Goal: Information Seeking & Learning: Learn about a topic

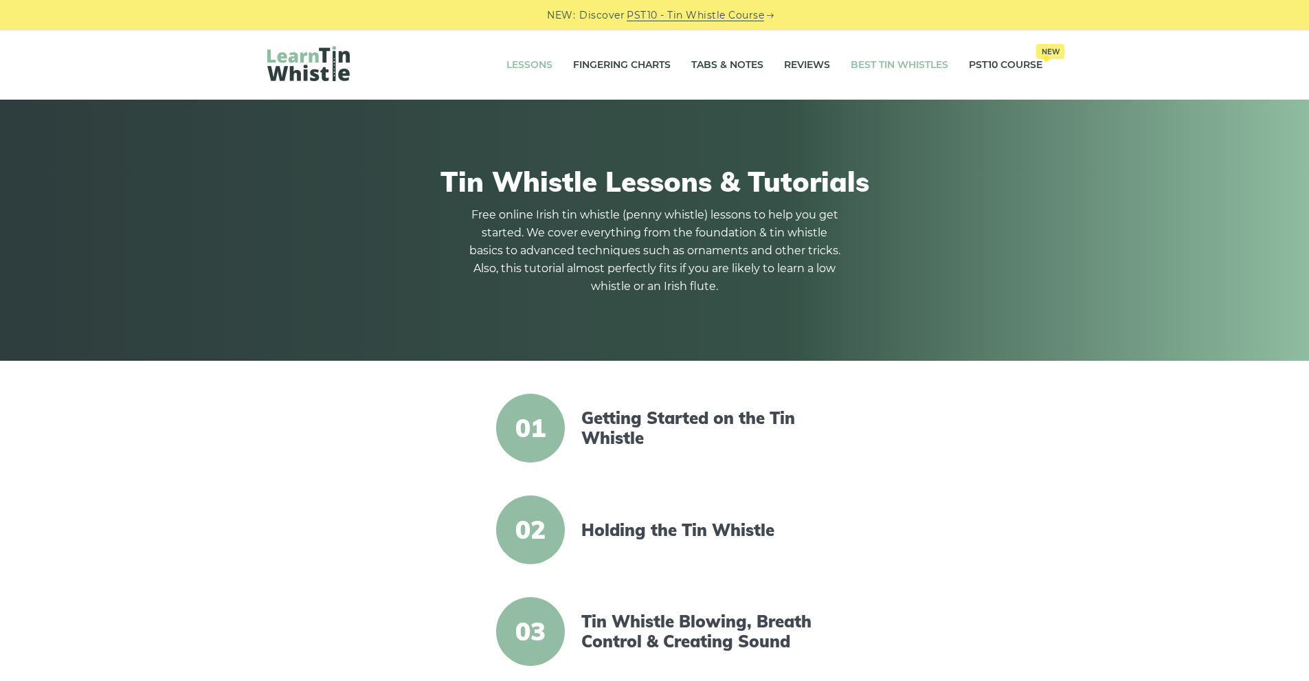
click at [901, 64] on link "Best Tin Whistles" at bounding box center [900, 65] width 98 height 34
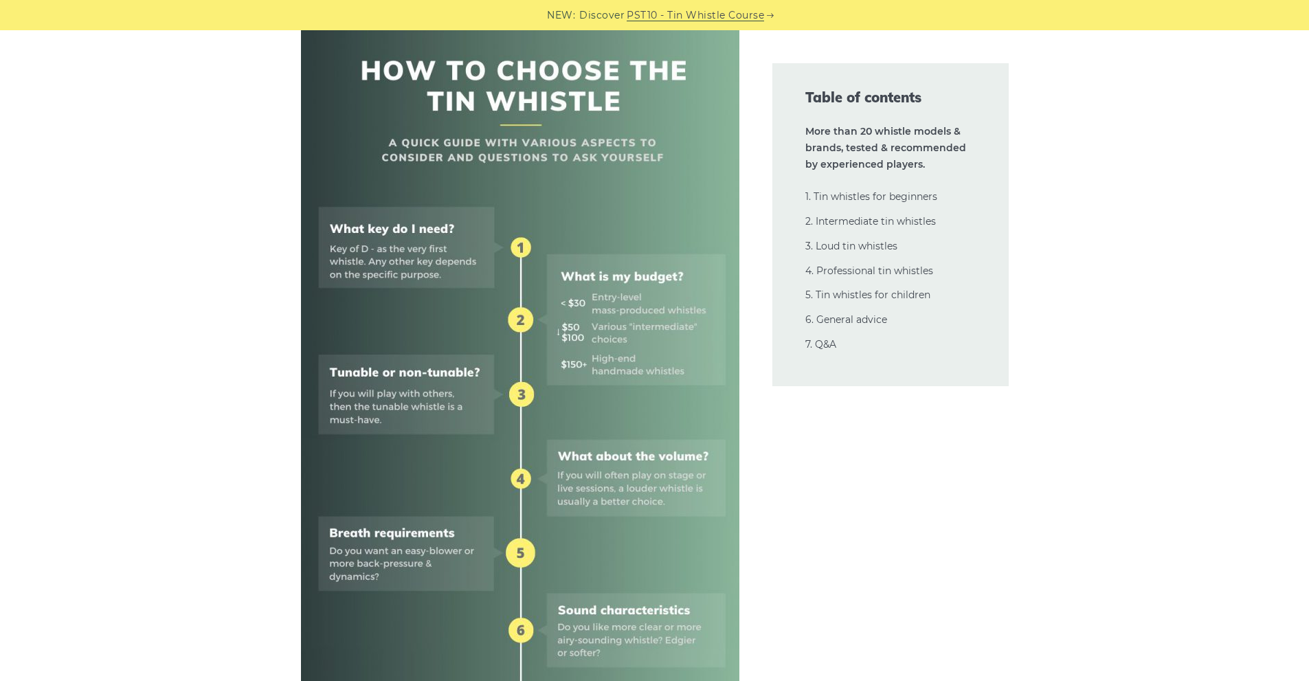
scroll to position [550, 0]
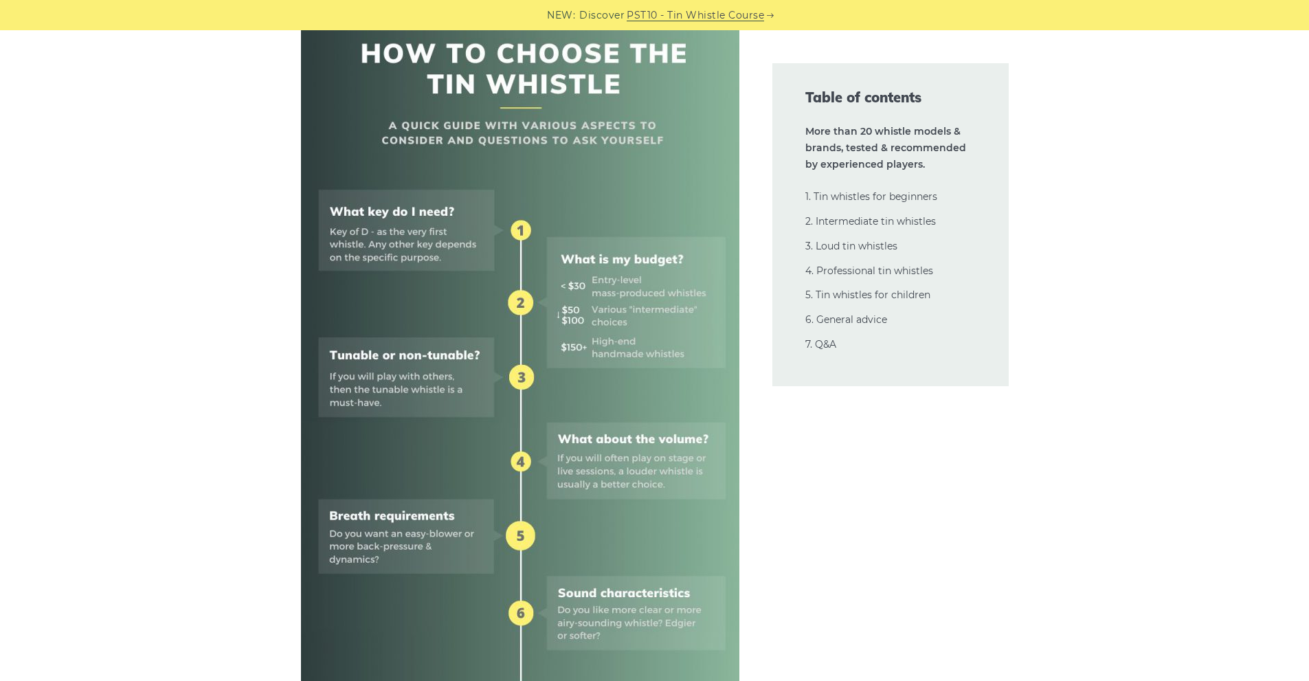
click at [611, 282] on img at bounding box center [520, 432] width 438 height 877
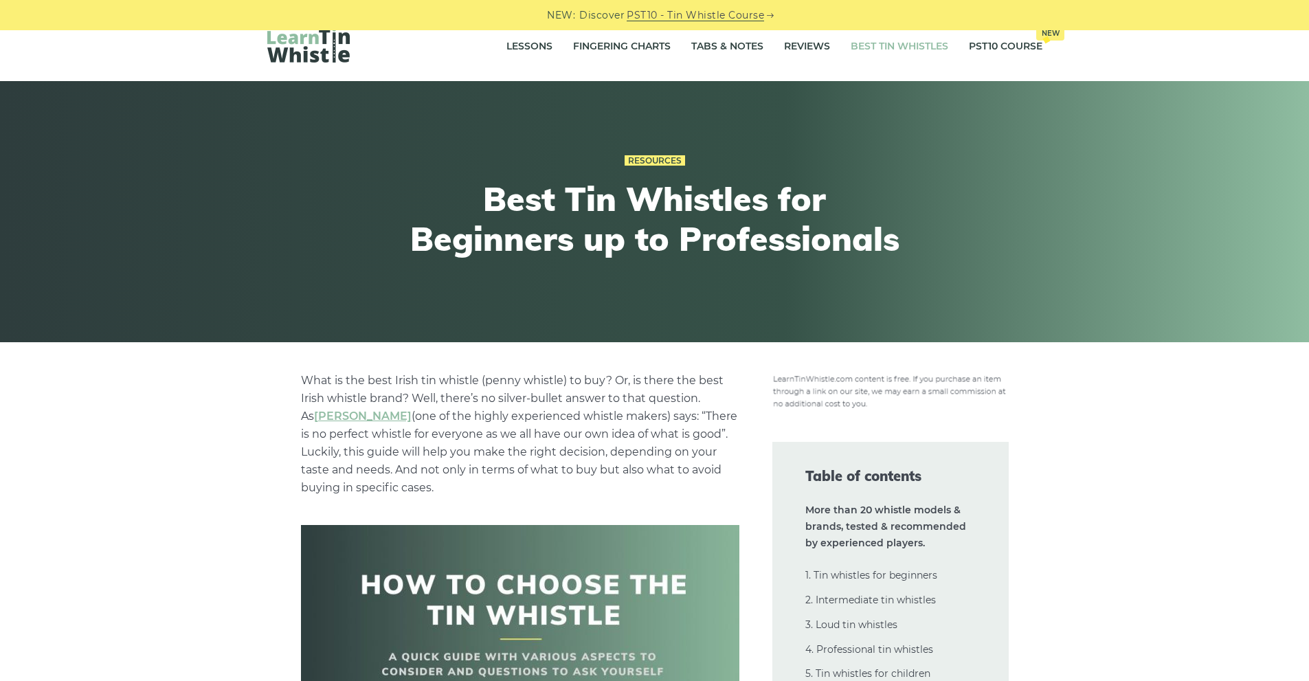
scroll to position [0, 0]
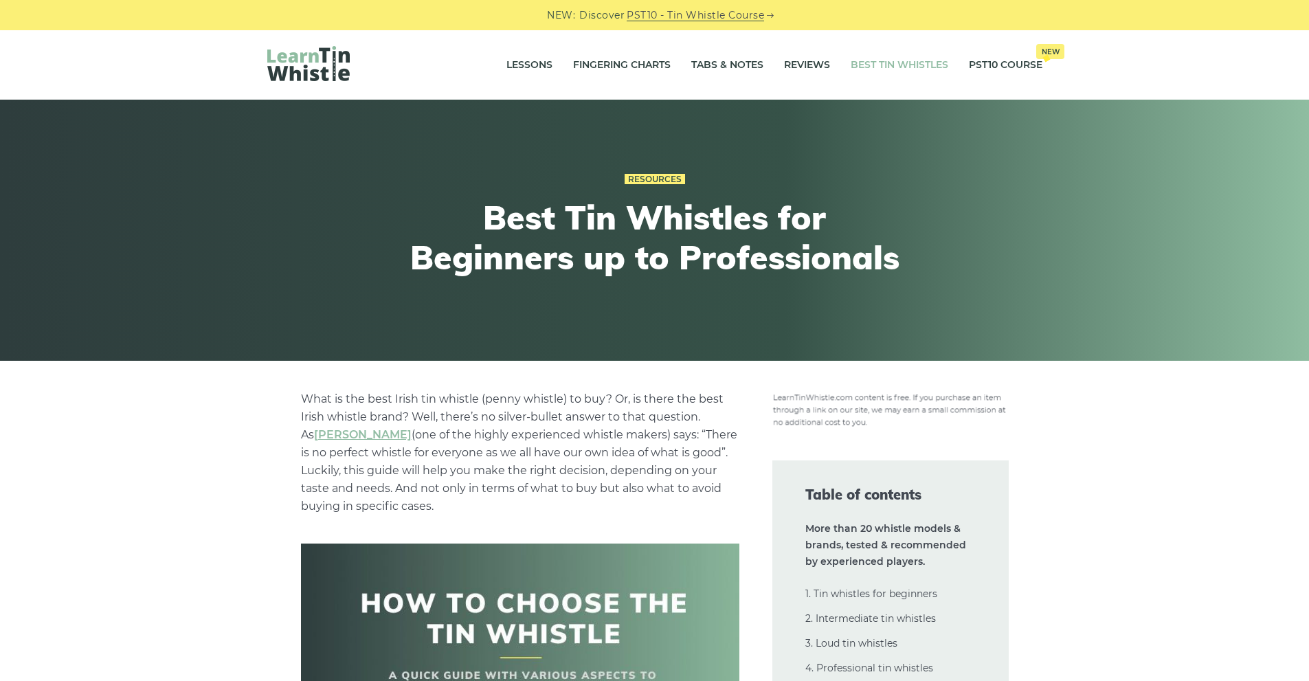
click at [894, 65] on link "Best Tin Whistles" at bounding box center [900, 65] width 98 height 34
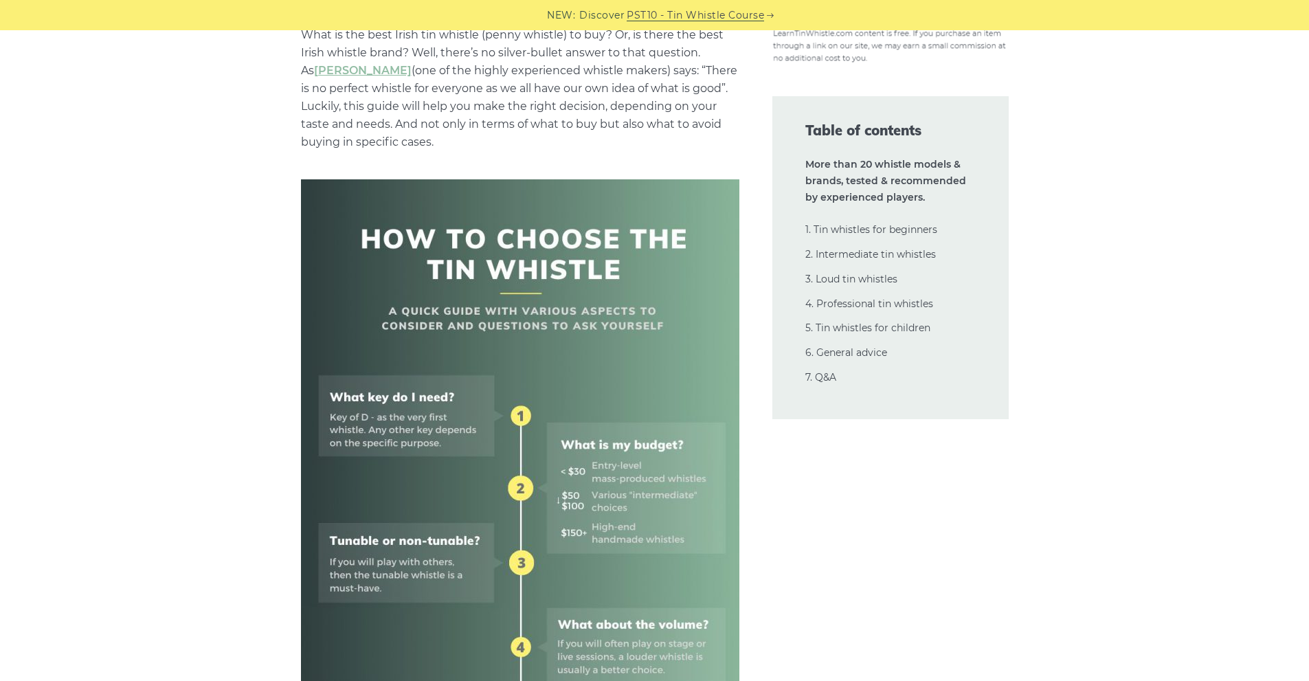
scroll to position [344, 0]
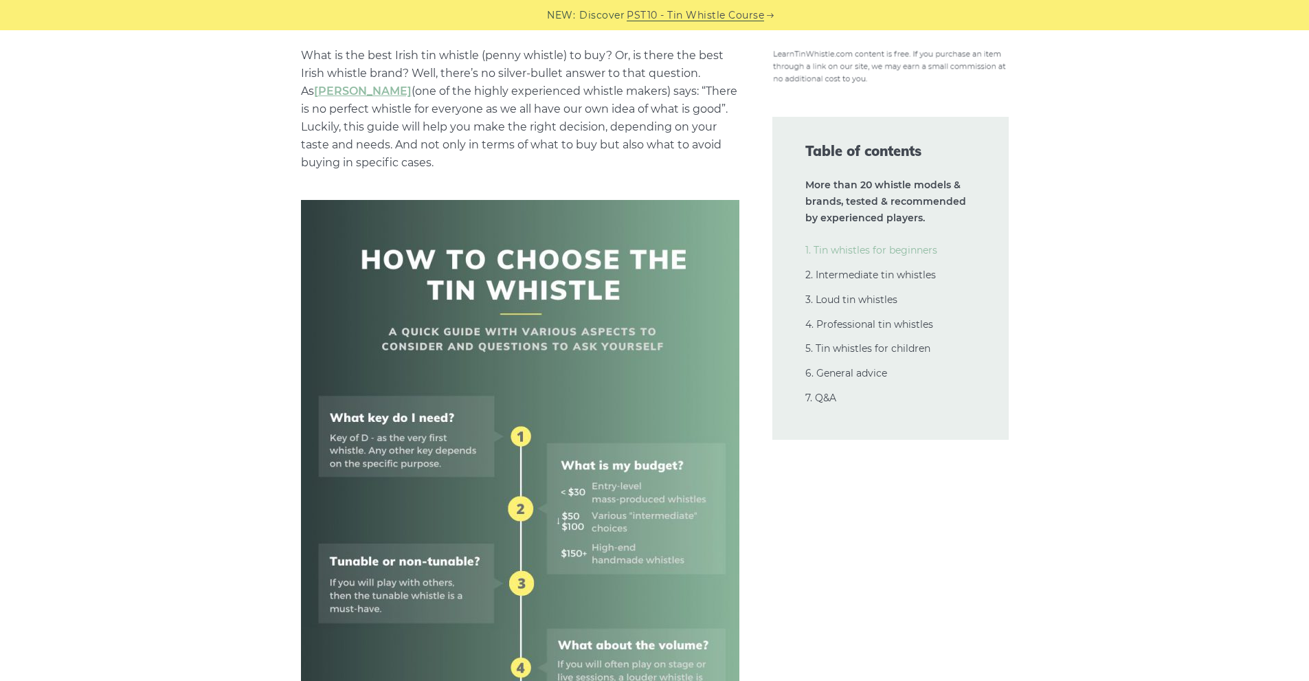
click at [912, 251] on link "1. Tin whistles for beginners" at bounding box center [871, 250] width 132 height 12
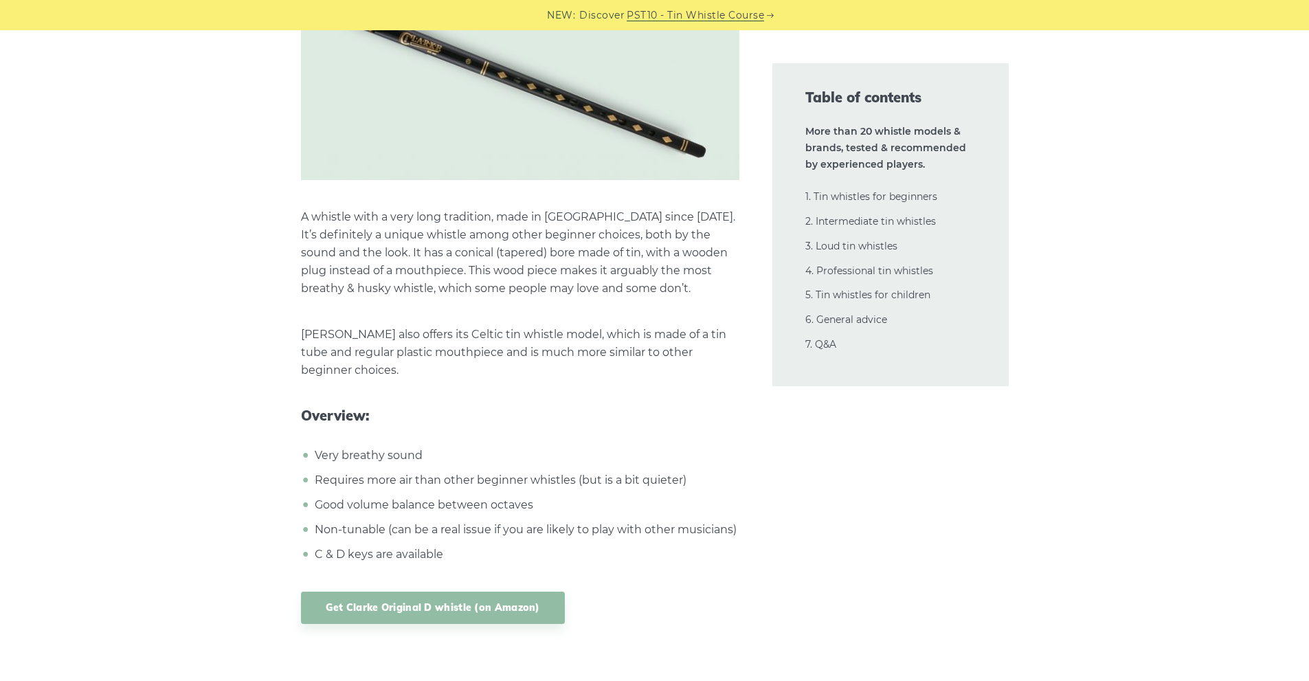
scroll to position [4658, 0]
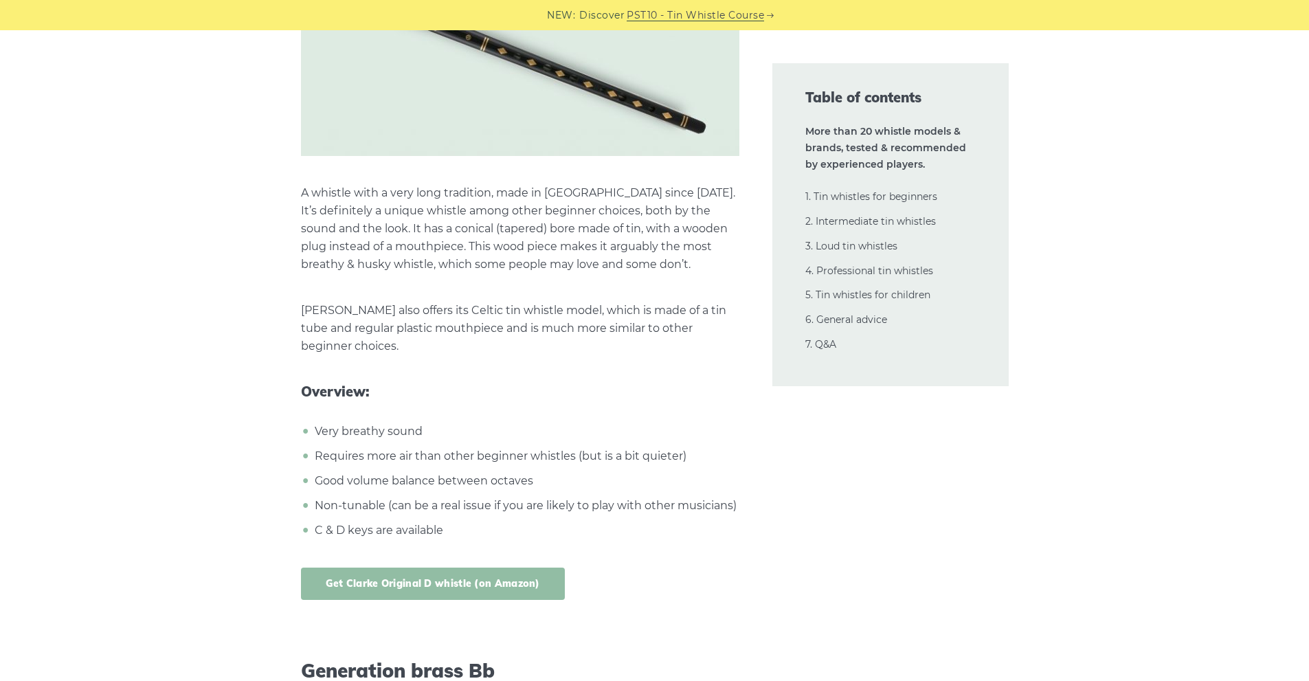
click at [489, 581] on link "Get Clarke Original D whistle (on Amazon)" at bounding box center [433, 584] width 264 height 32
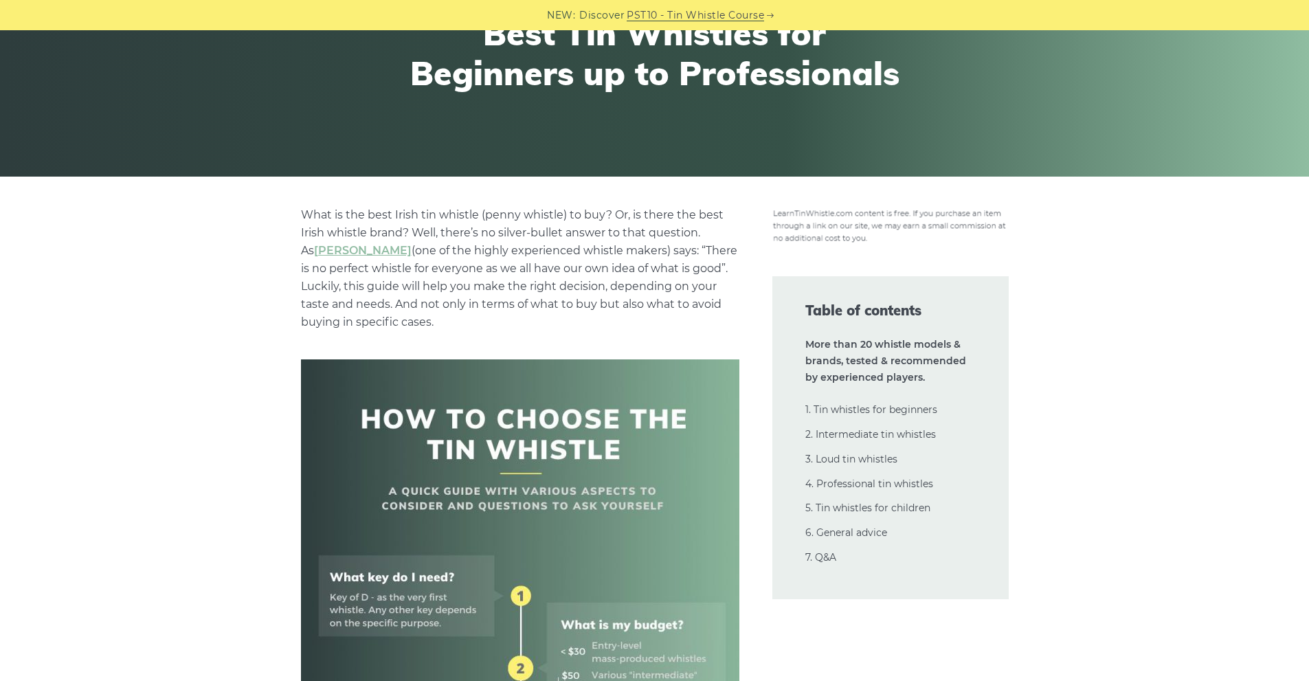
scroll to position [0, 0]
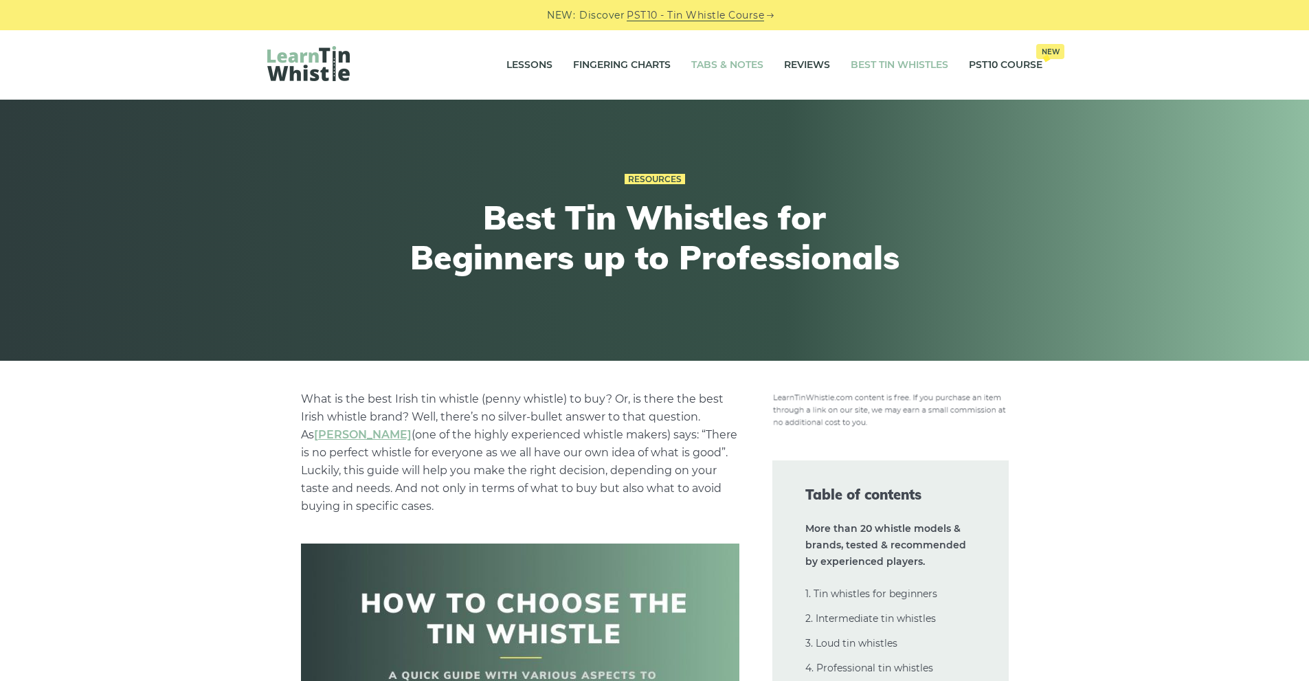
click at [732, 63] on link "Tabs & Notes" at bounding box center [727, 65] width 72 height 34
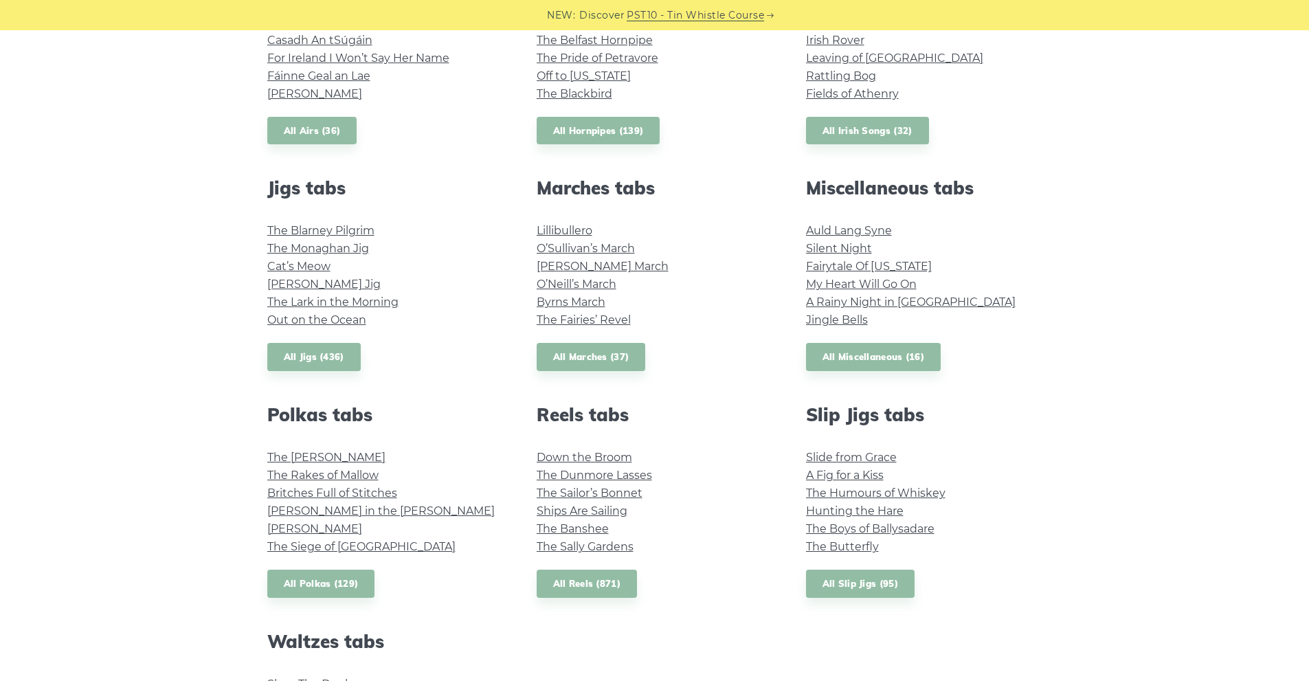
scroll to position [550, 0]
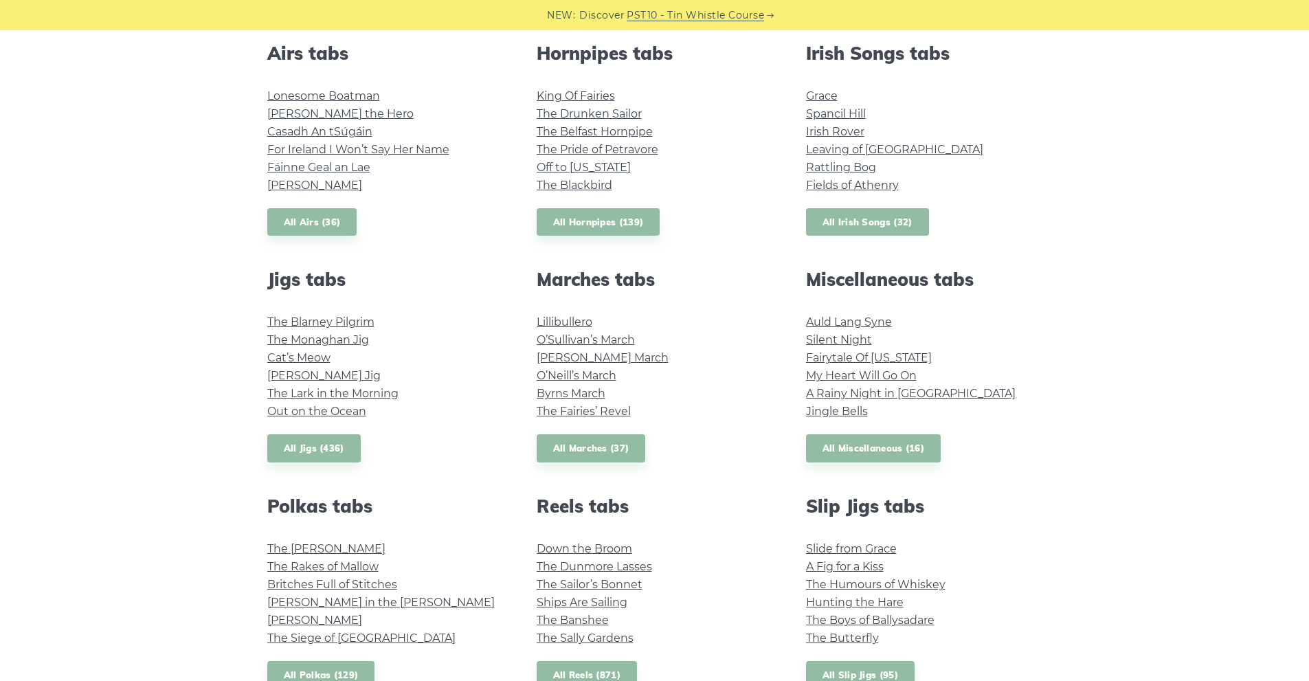
click at [875, 217] on link "All Irish Songs (32)" at bounding box center [867, 222] width 123 height 28
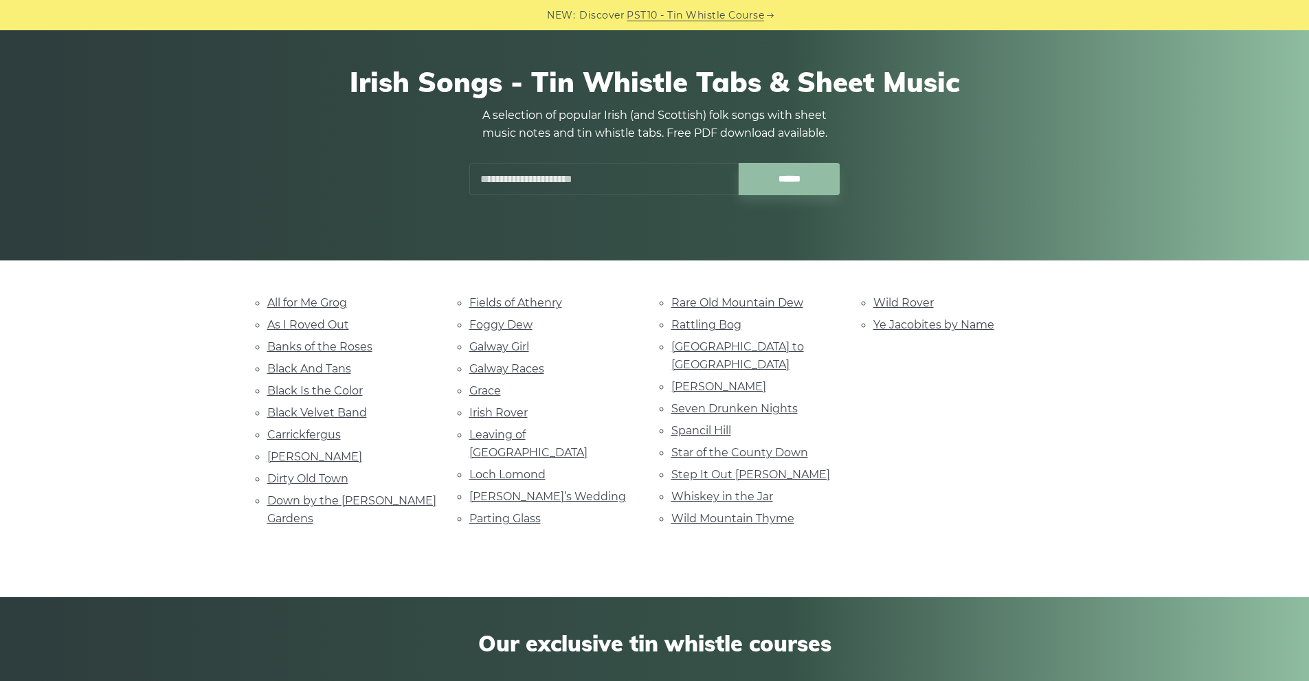
scroll to position [137, 0]
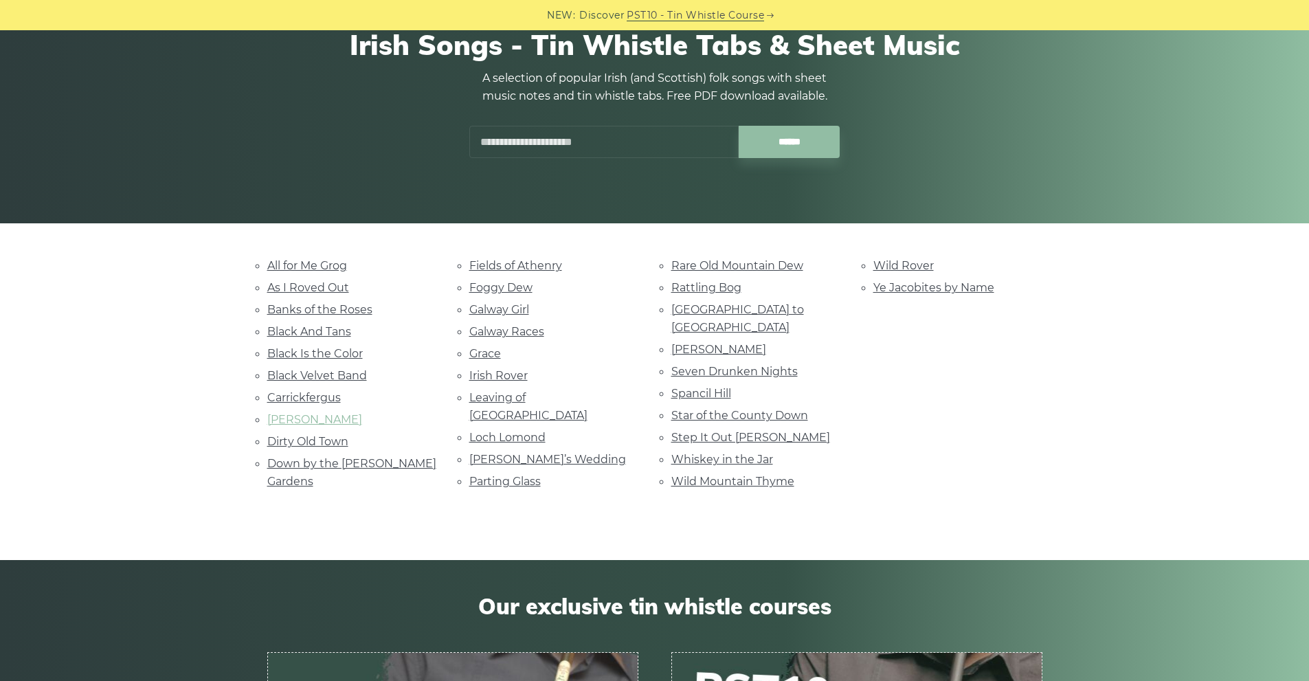
click at [300, 423] on link "Danny Boy" at bounding box center [314, 419] width 95 height 13
click at [328, 397] on link "Carrickfergus" at bounding box center [304, 397] width 74 height 13
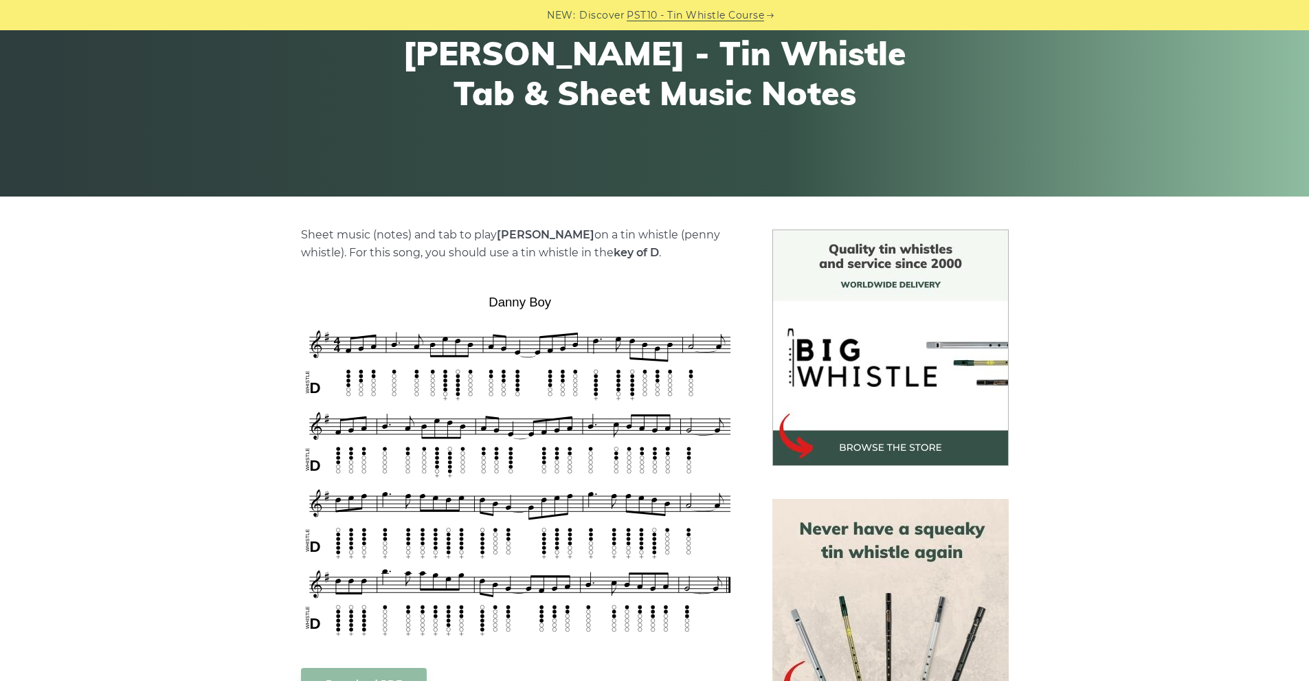
scroll to position [206, 0]
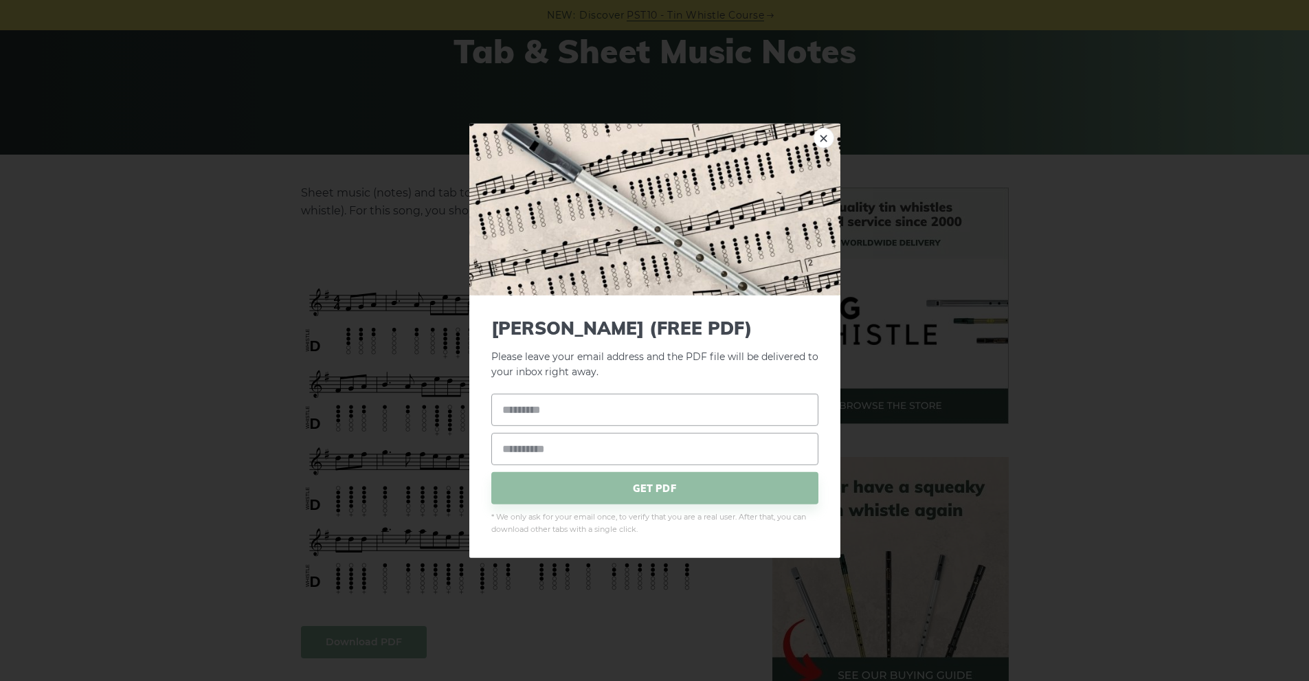
click at [825, 138] on link "×" at bounding box center [824, 137] width 21 height 21
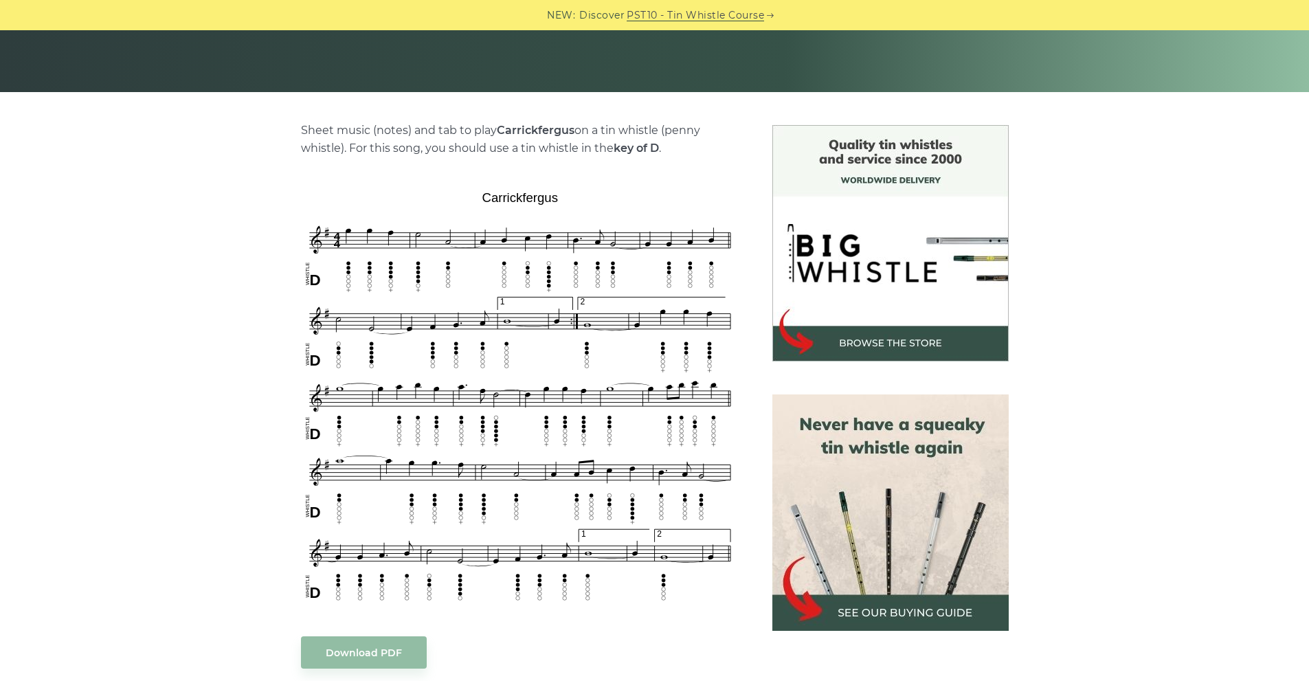
scroll to position [275, 0]
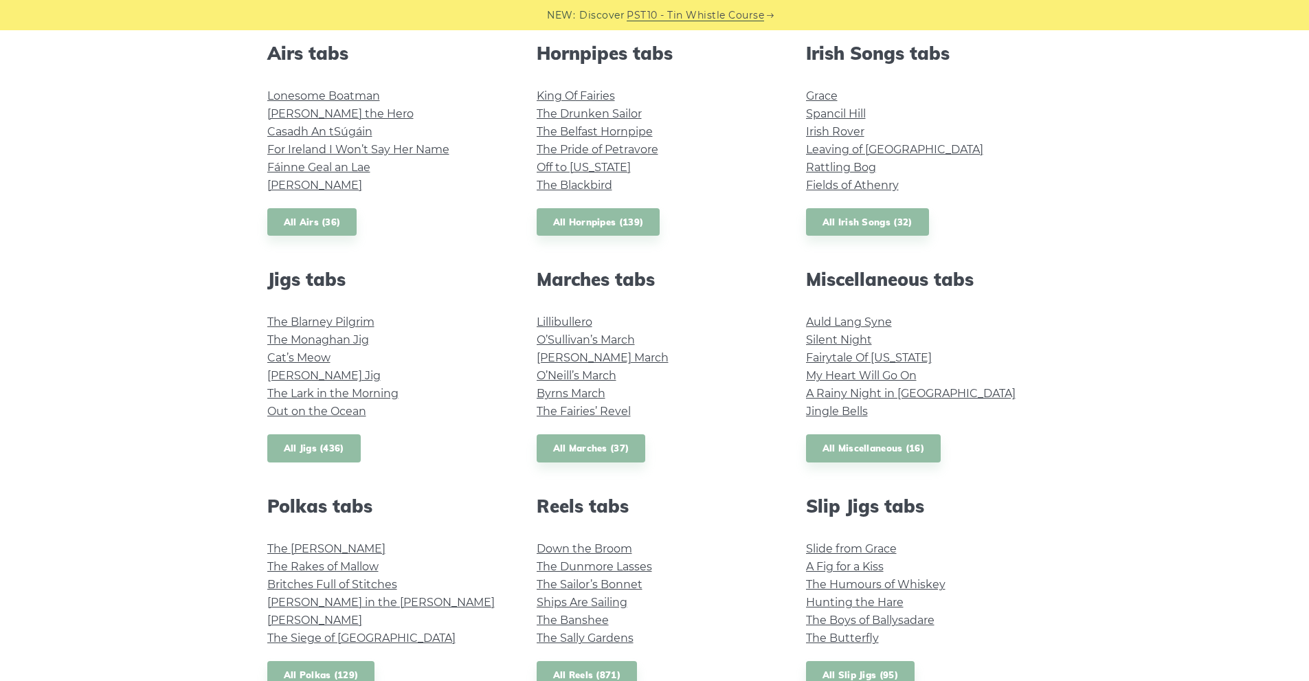
click at [322, 448] on link "All Jigs (436)" at bounding box center [313, 448] width 93 height 28
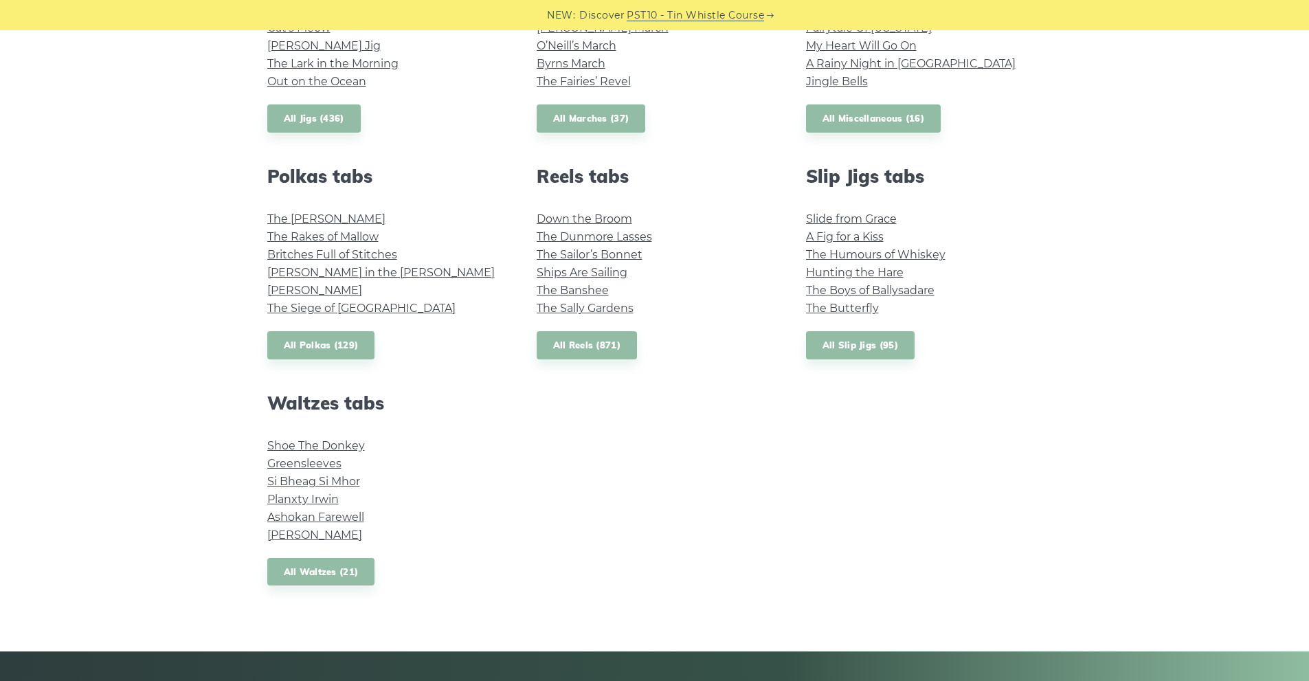
scroll to position [893, 0]
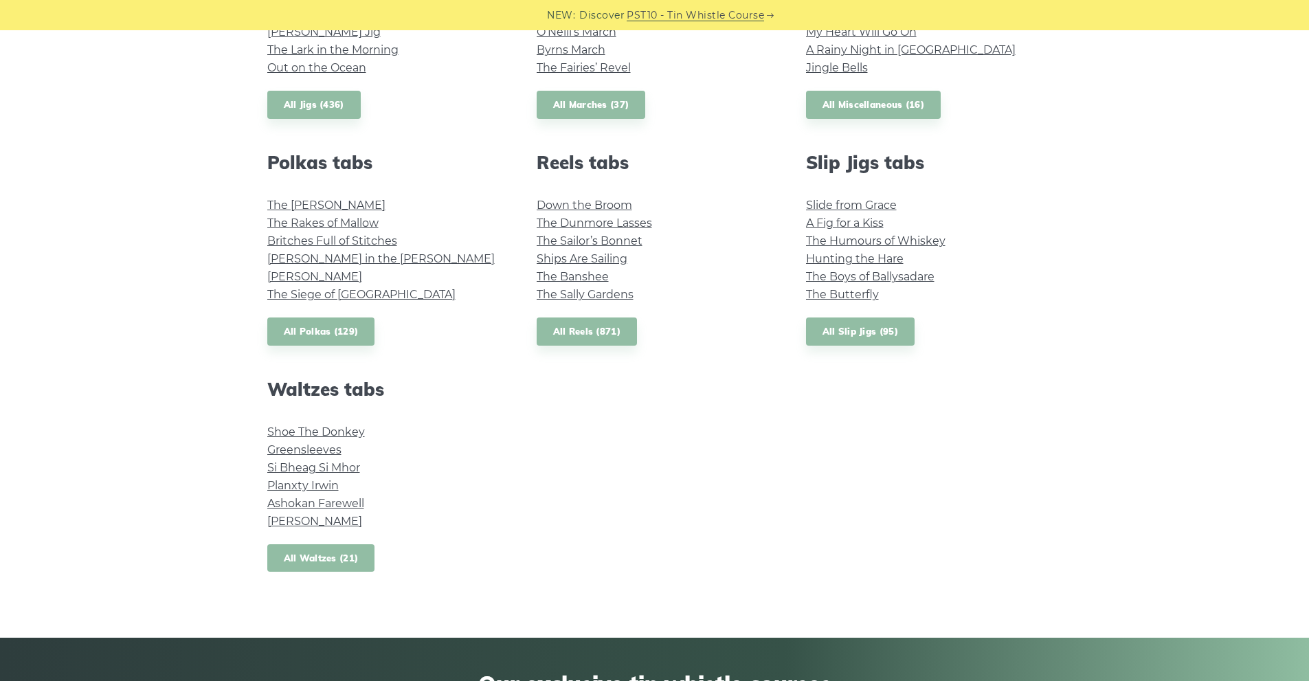
click at [321, 554] on link "All Waltzes (21)" at bounding box center [321, 558] width 108 height 28
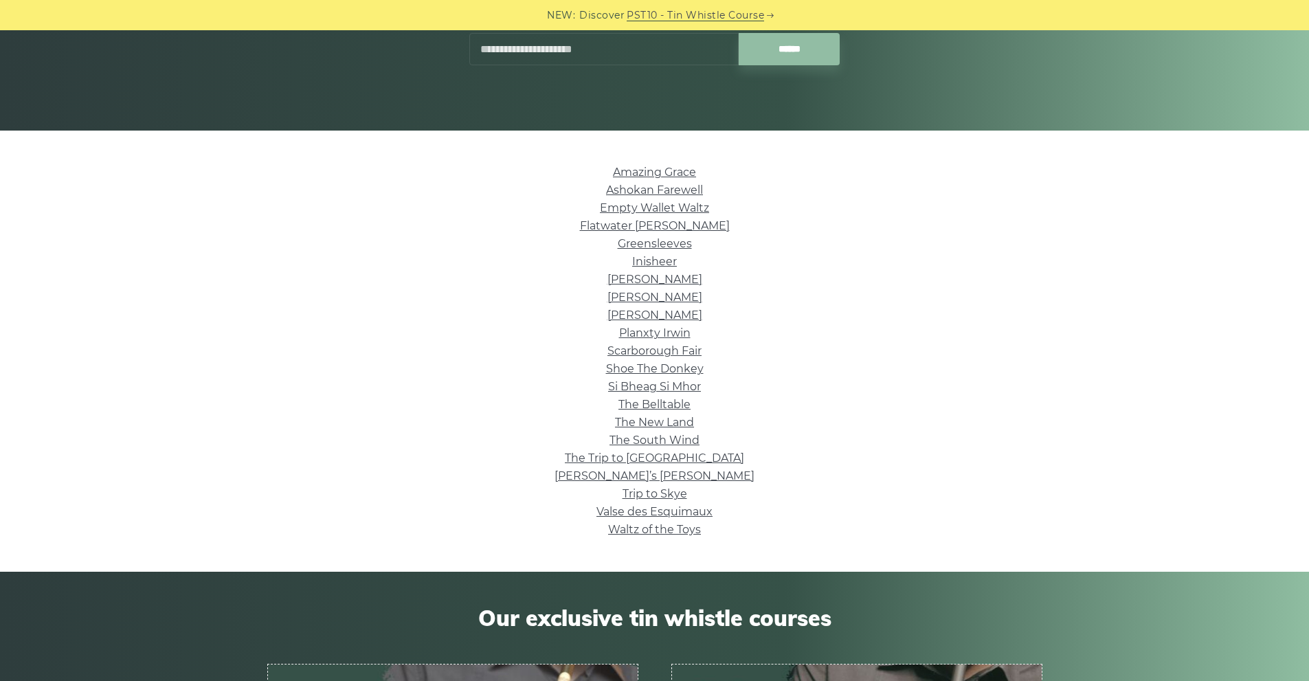
scroll to position [206, 0]
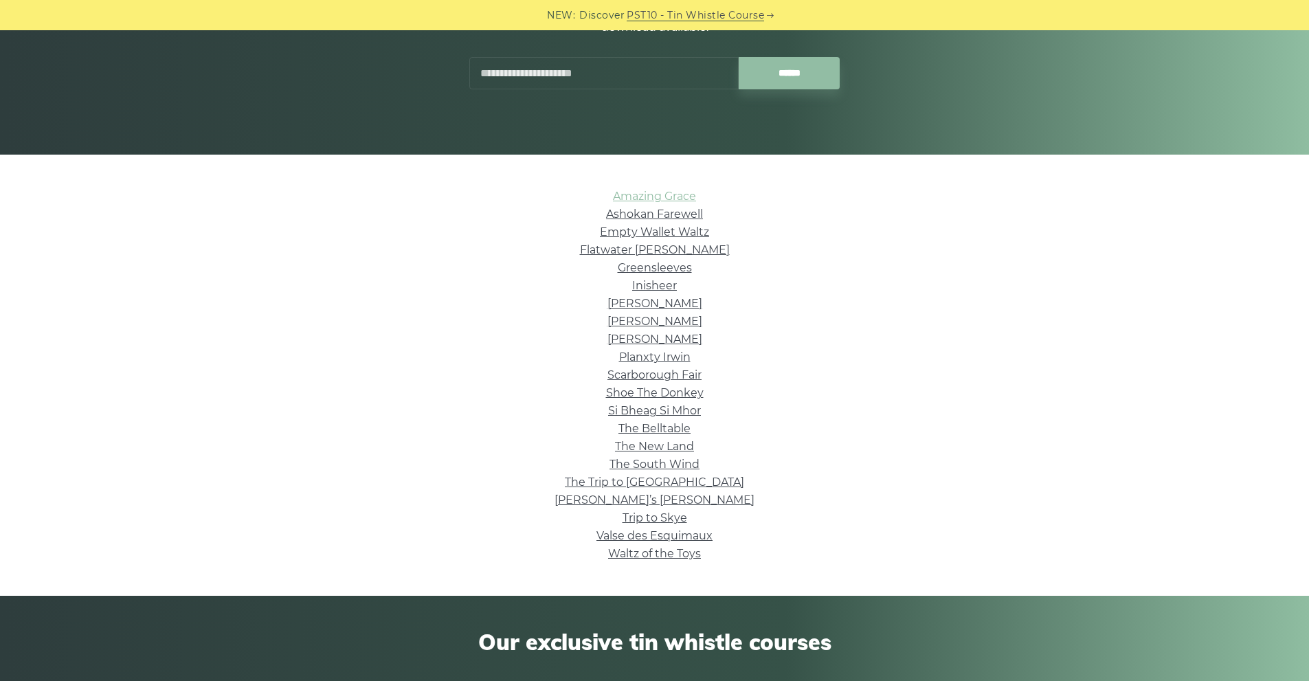
click at [662, 197] on link "Amazing Grace" at bounding box center [654, 196] width 83 height 13
click at [669, 268] on link "Greensleeves" at bounding box center [655, 267] width 74 height 13
click at [662, 374] on link "Scarborough Fair" at bounding box center [654, 374] width 94 height 13
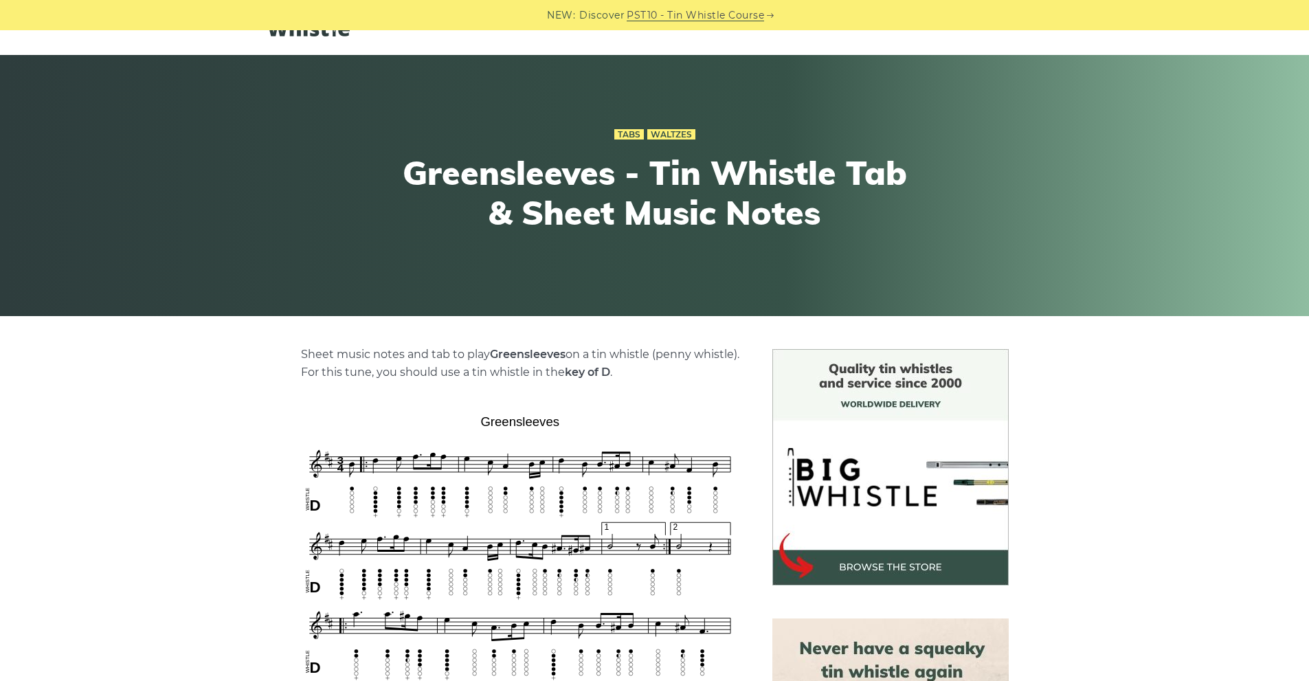
scroll to position [137, 0]
